Goal: Check status: Check status

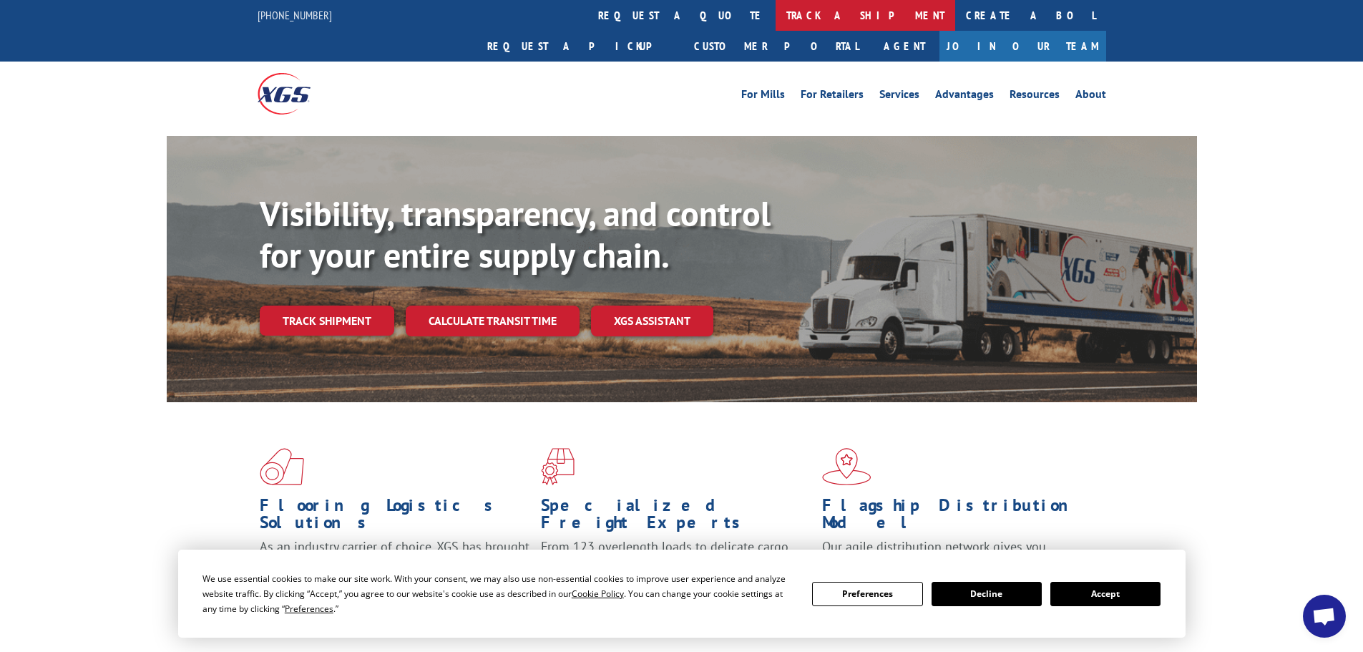
click at [775, 16] on link "track a shipment" at bounding box center [865, 15] width 180 height 31
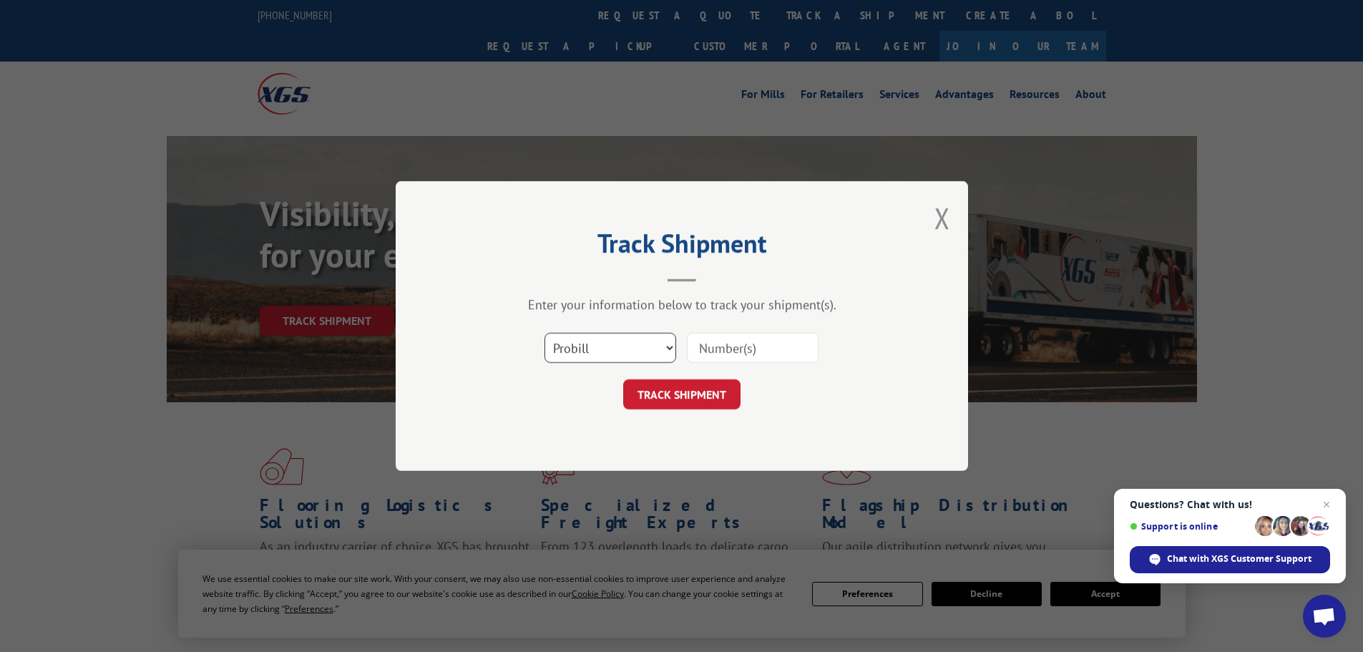
click at [599, 356] on select "Select category... Probill BOL PO" at bounding box center [610, 348] width 132 height 30
select select "bol"
click at [544, 333] on select "Select category... Probill BOL PO" at bounding box center [610, 348] width 132 height 30
paste input "5089310"
type input "5089310"
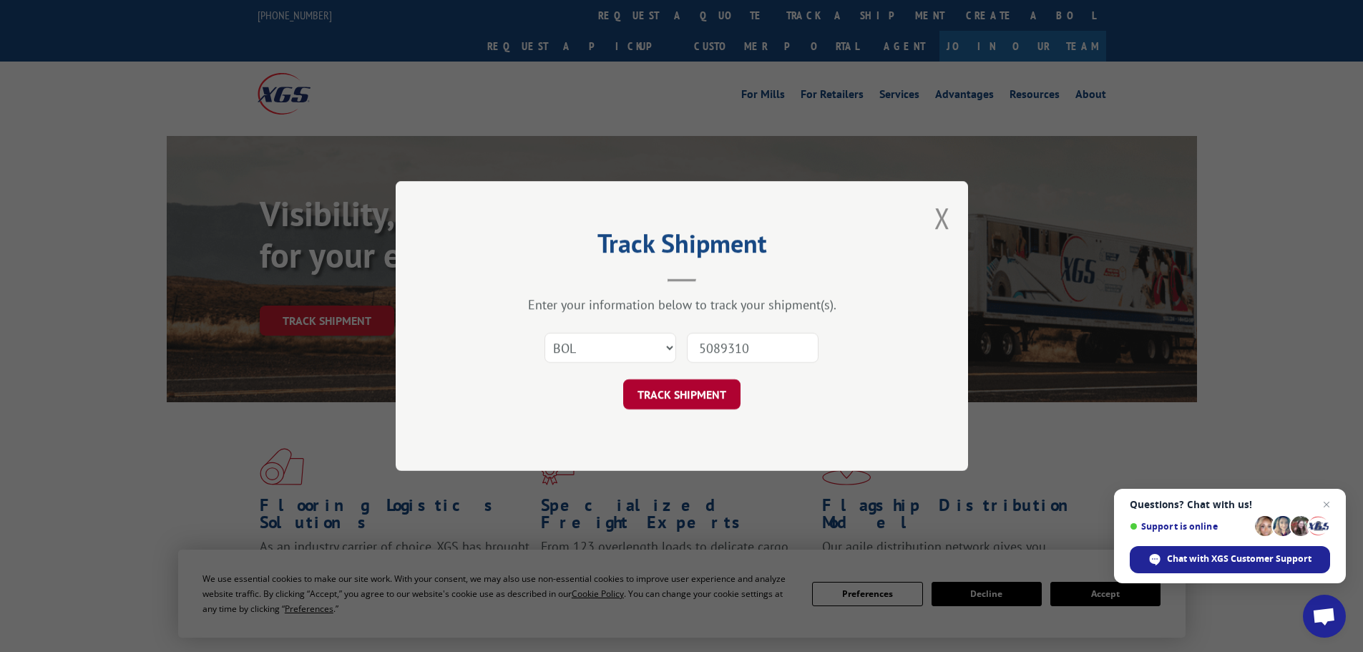
click at [685, 401] on button "TRACK SHIPMENT" at bounding box center [681, 394] width 117 height 30
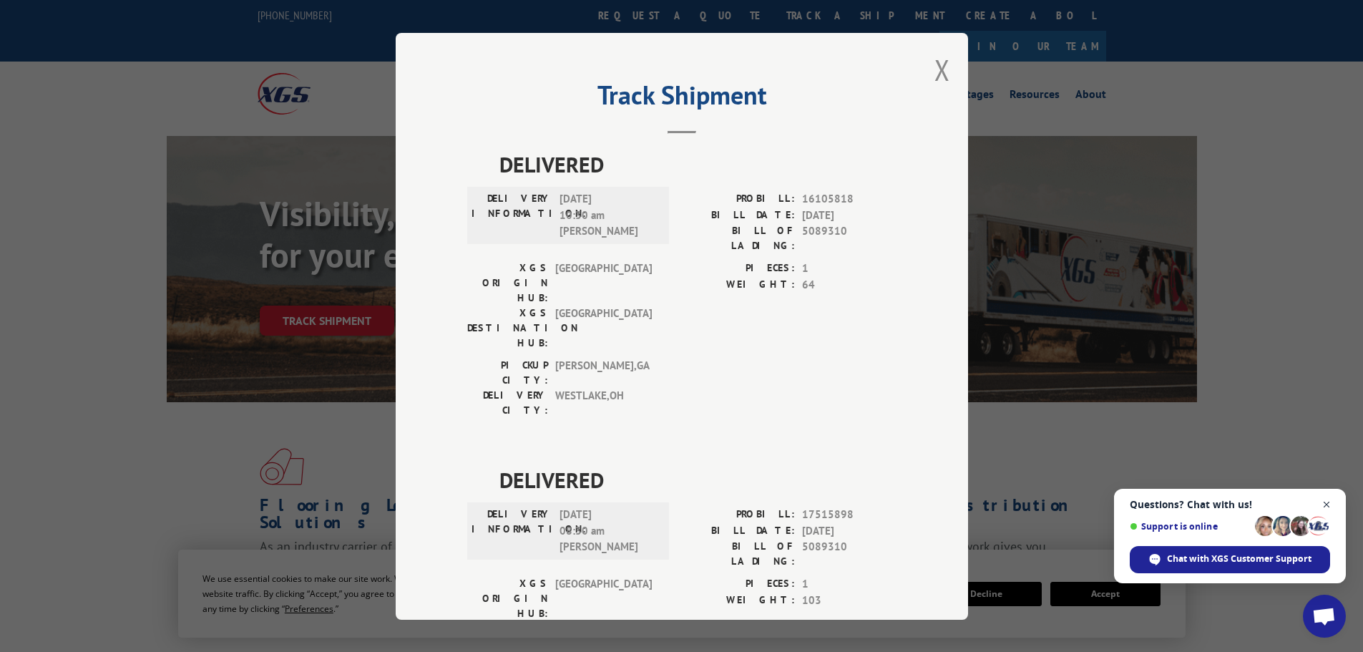
click at [1325, 509] on span "Open chat" at bounding box center [1327, 505] width 18 height 18
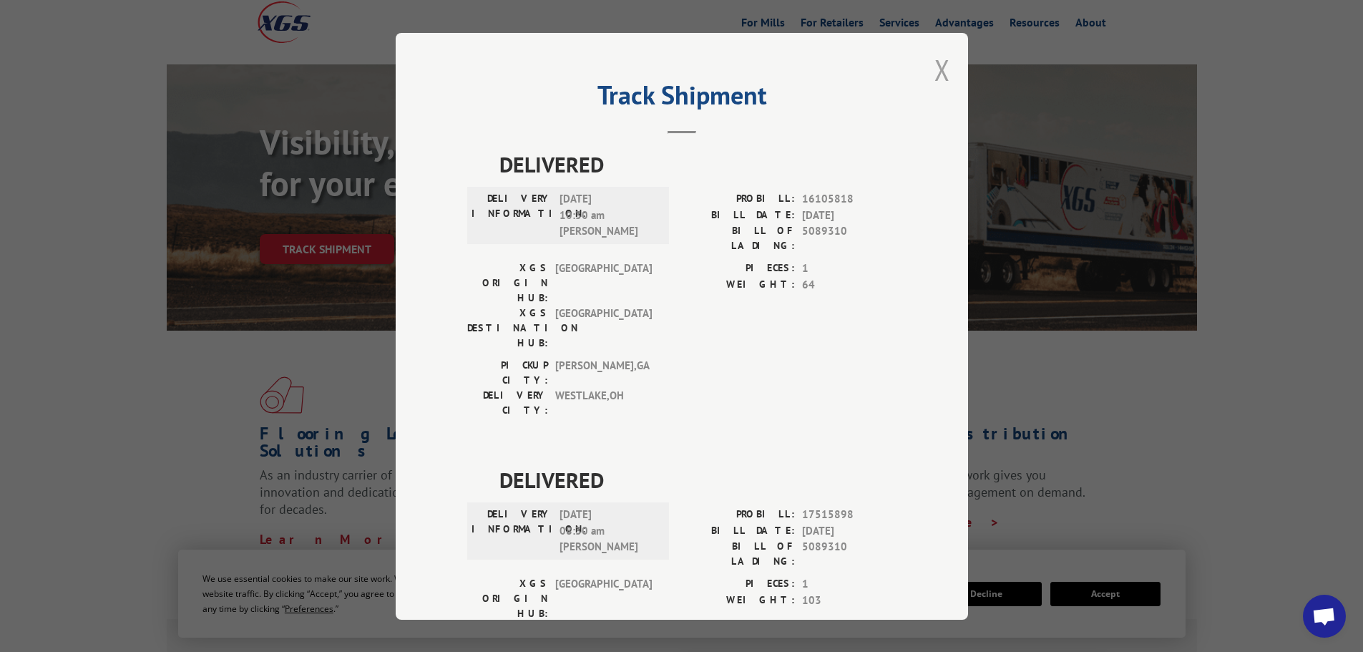
click at [934, 72] on button "Close modal" at bounding box center [942, 70] width 16 height 38
